Goal: Information Seeking & Learning: Learn about a topic

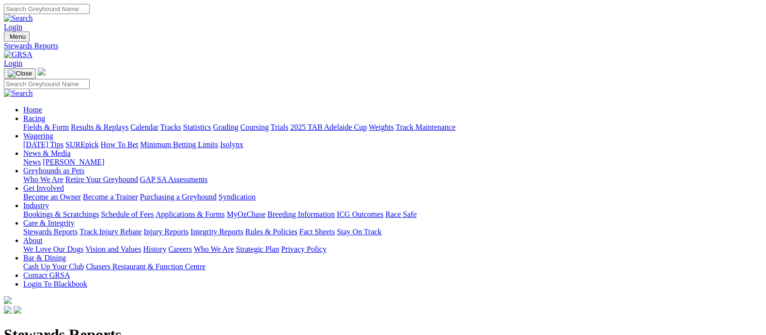
click at [45, 114] on link "Racing" at bounding box center [34, 118] width 22 height 8
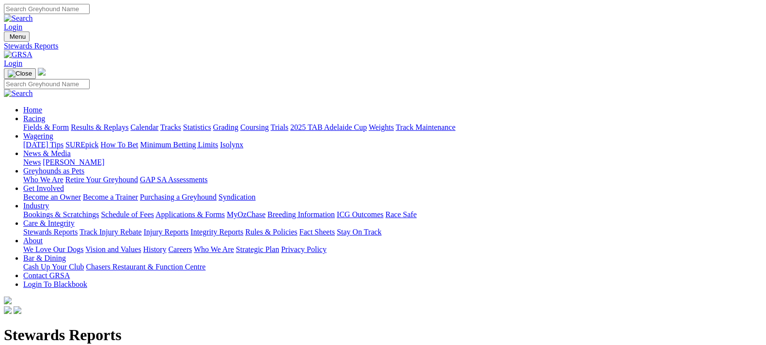
click at [189, 228] on link "Injury Reports" at bounding box center [165, 232] width 45 height 8
